Goal: Browse casually

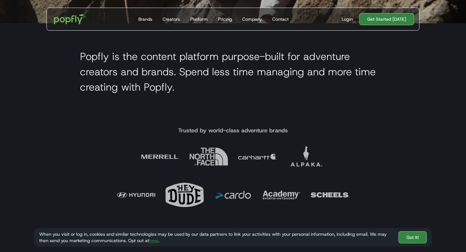
scroll to position [225, 0]
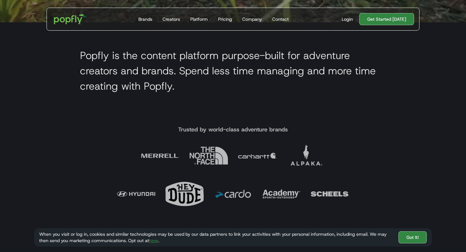
click at [120, 57] on h2 "Popfly is the content platform purpose-built for adventure creators and brands.…" at bounding box center [233, 71] width 306 height 46
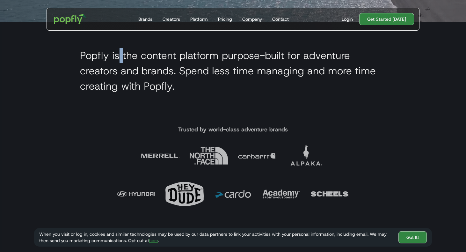
click at [120, 57] on h2 "Popfly is the content platform purpose-built for adventure creators and brands.…" at bounding box center [233, 71] width 306 height 46
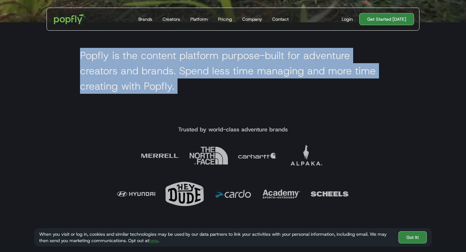
click at [120, 57] on h2 "Popfly is the content platform purpose-built for adventure creators and brands.…" at bounding box center [233, 71] width 306 height 46
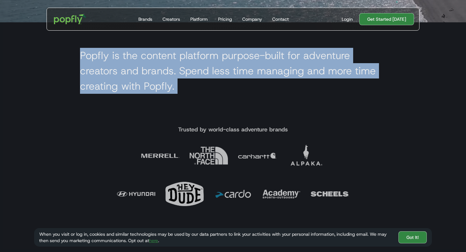
click at [120, 57] on h2 "Popfly is the content platform purpose-built for adventure creators and brands.…" at bounding box center [233, 71] width 306 height 46
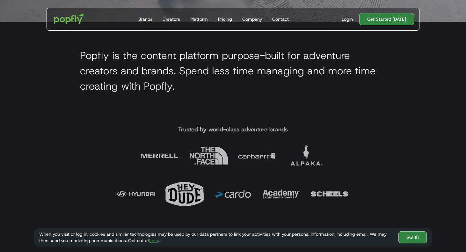
click at [112, 55] on h2 "Popfly is the content platform purpose-built for adventure creators and brands.…" at bounding box center [233, 71] width 306 height 46
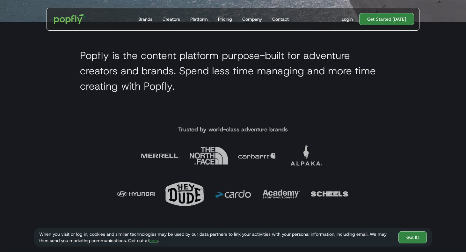
click at [105, 65] on h2 "Popfly is the content platform purpose-built for adventure creators and brands.…" at bounding box center [233, 71] width 306 height 46
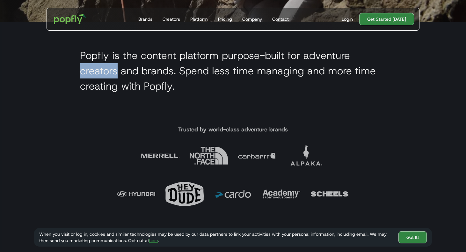
click at [105, 65] on h2 "Popfly is the content platform purpose-built for adventure creators and brands.…" at bounding box center [233, 71] width 306 height 46
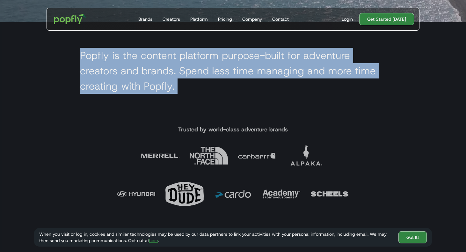
click at [105, 65] on h2 "Popfly is the content platform purpose-built for adventure creators and brands.…" at bounding box center [233, 71] width 306 height 46
click at [102, 82] on h2 "Popfly is the content platform purpose-built for adventure creators and brands.…" at bounding box center [233, 71] width 306 height 46
